Goal: Obtain resource: Download file/media

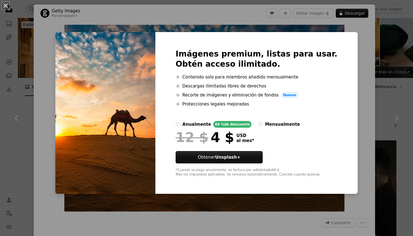
scroll to position [102, 0]
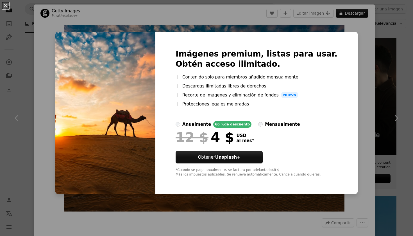
click at [195, 16] on div "An X shape Imágenes premium, listas para usar. Obtén acceso ilimitado. A plus s…" at bounding box center [206, 118] width 413 height 236
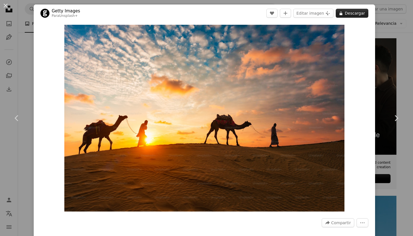
click at [358, 11] on button "A lock Descargar" at bounding box center [351, 13] width 33 height 9
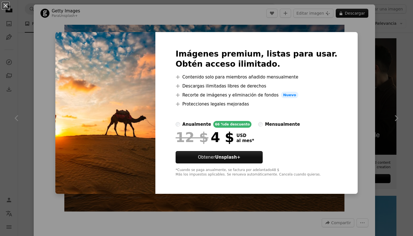
click at [259, 20] on div "An X shape Imágenes premium, listas para usar. Obtén acceso ilimitado. A plus s…" at bounding box center [206, 118] width 413 height 236
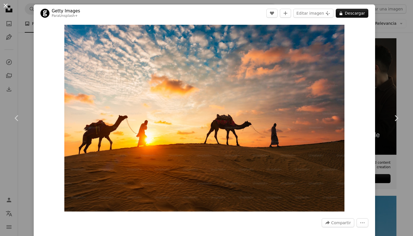
click at [5, 6] on button "An X shape" at bounding box center [5, 5] width 7 height 7
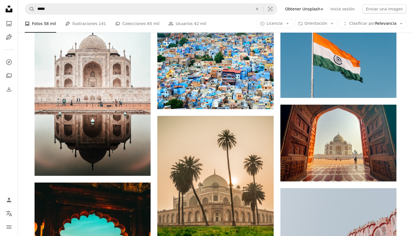
scroll to position [296, 0]
